Goal: Transaction & Acquisition: Purchase product/service

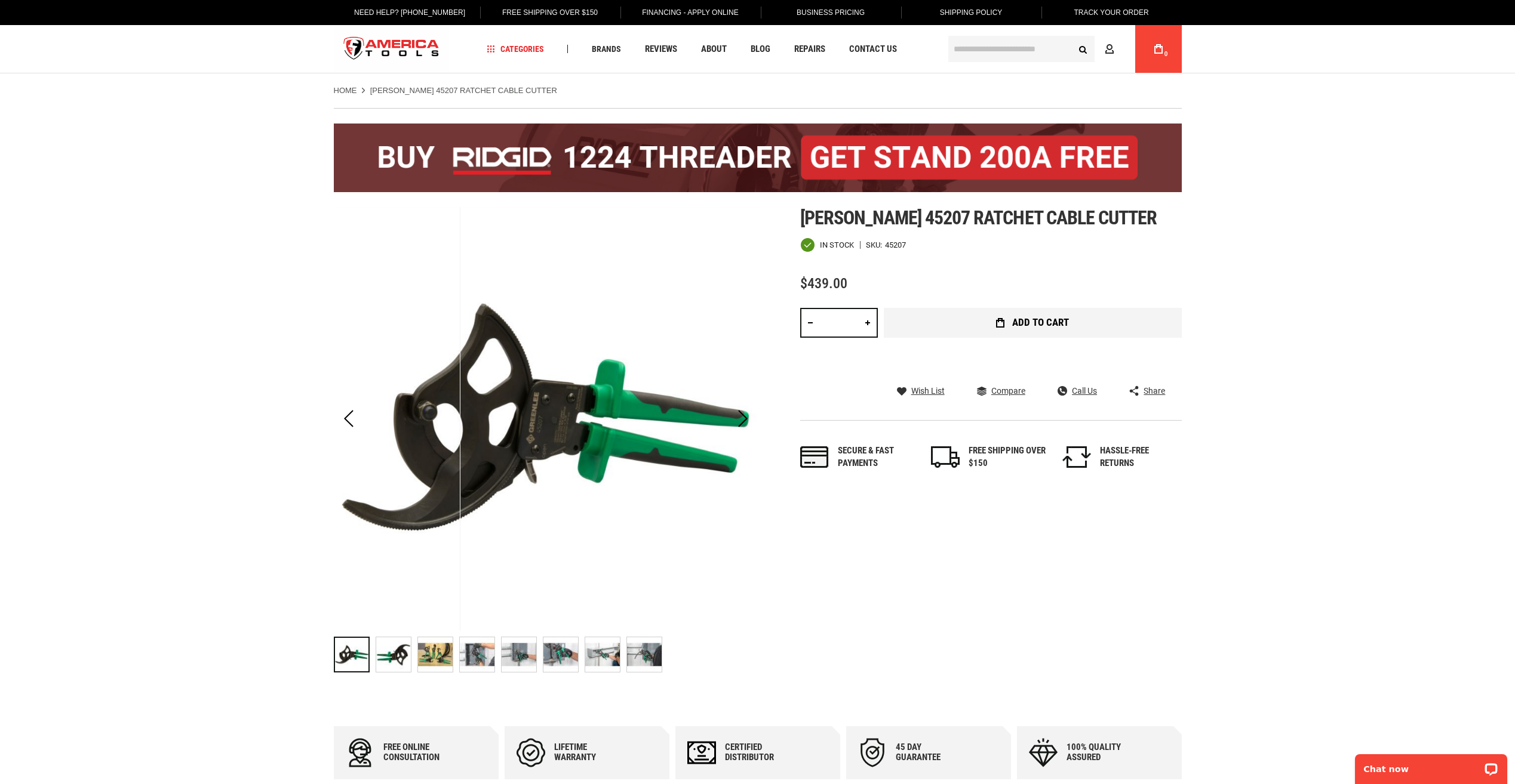
click at [977, 325] on button "Add to Cart" at bounding box center [1032, 322] width 298 height 30
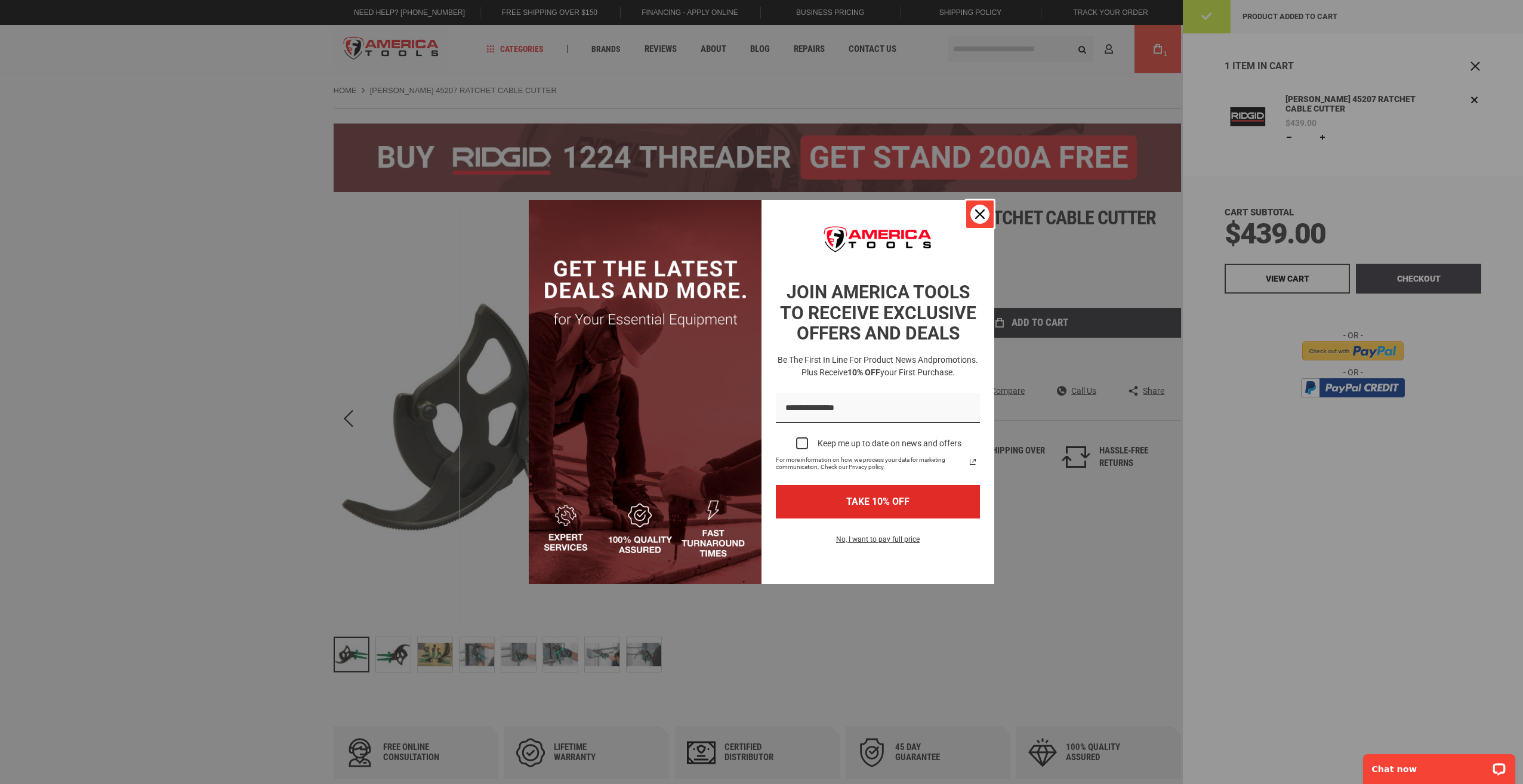
click at [975, 215] on icon "close icon" at bounding box center [980, 214] width 9 height 9
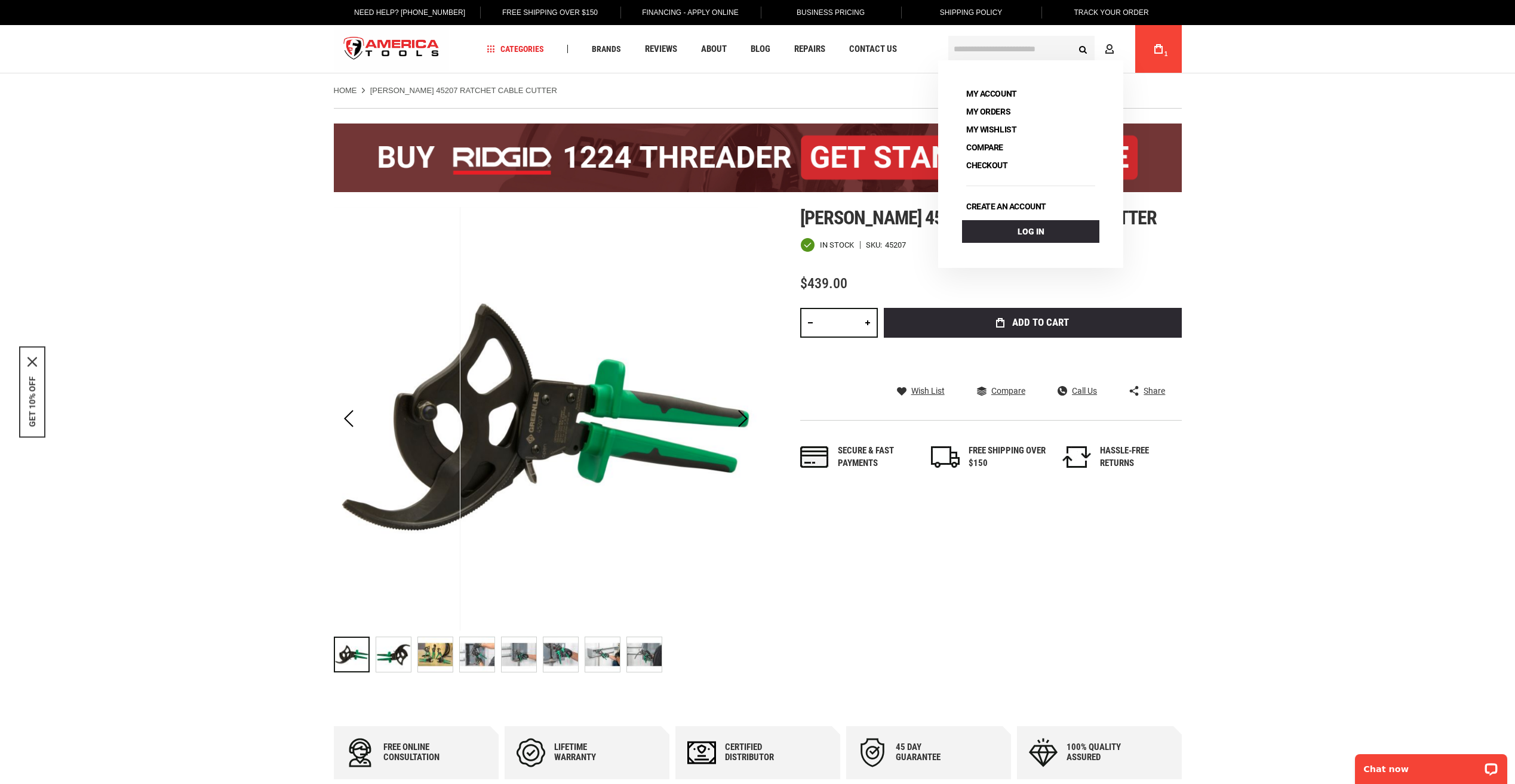
click at [1187, 50] on div "Language English Español Need Help? +1 305-513-9914 Free Shipping Over $150 Fin…" at bounding box center [758, 36] width 872 height 73
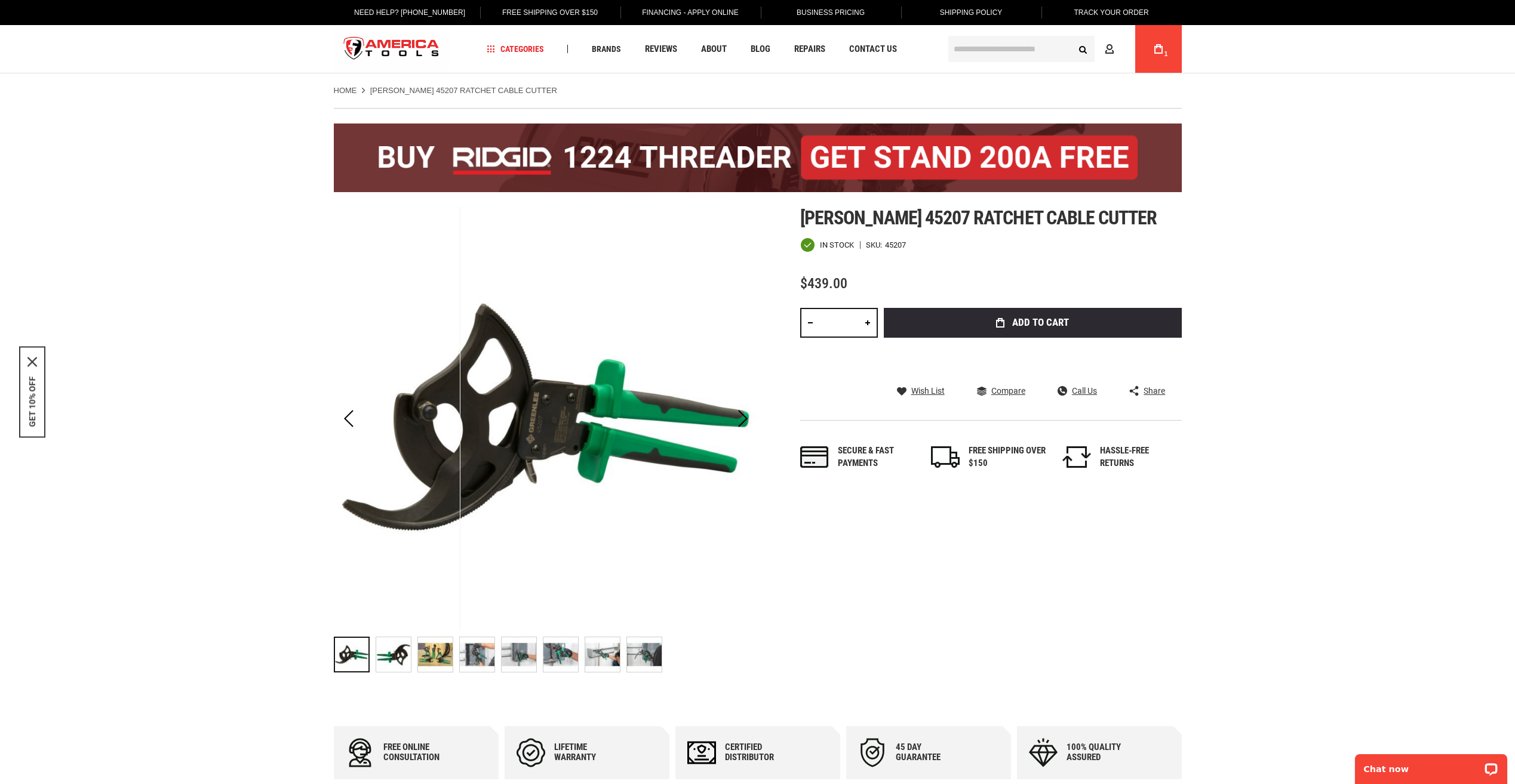
click at [1160, 48] on icon at bounding box center [1158, 49] width 8 height 9
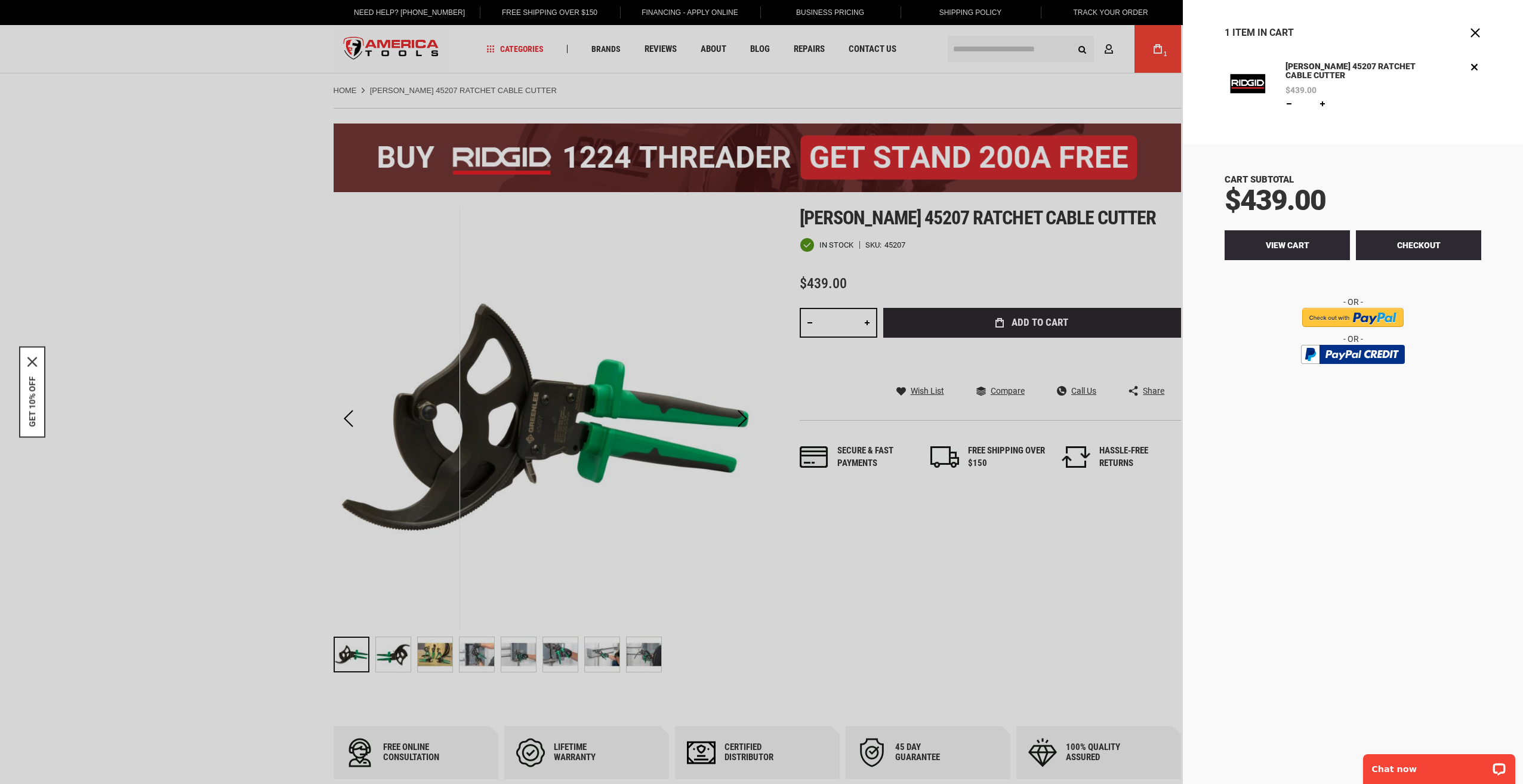
drag, startPoint x: 1276, startPoint y: 223, endPoint x: 1279, endPoint y: 232, distance: 9.5
click at [1279, 232] on div "Cart Subtotal $439.00 Checkout View Cart" at bounding box center [1352, 463] width 340 height 640
click at [1280, 232] on link "View Cart" at bounding box center [1287, 246] width 125 height 30
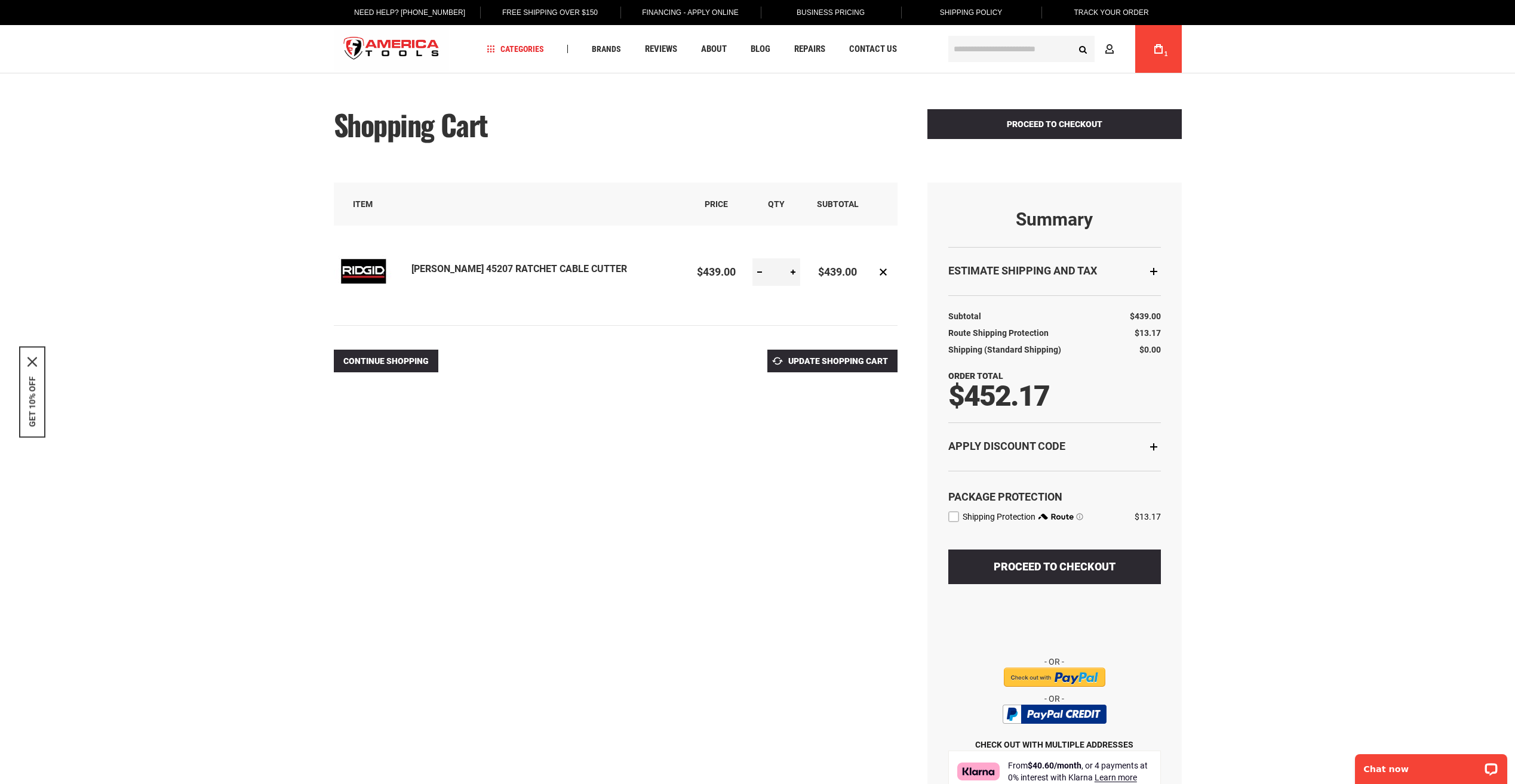
click at [533, 686] on div "**********" at bounding box center [758, 462] width 847 height 731
